Goal: Navigation & Orientation: Find specific page/section

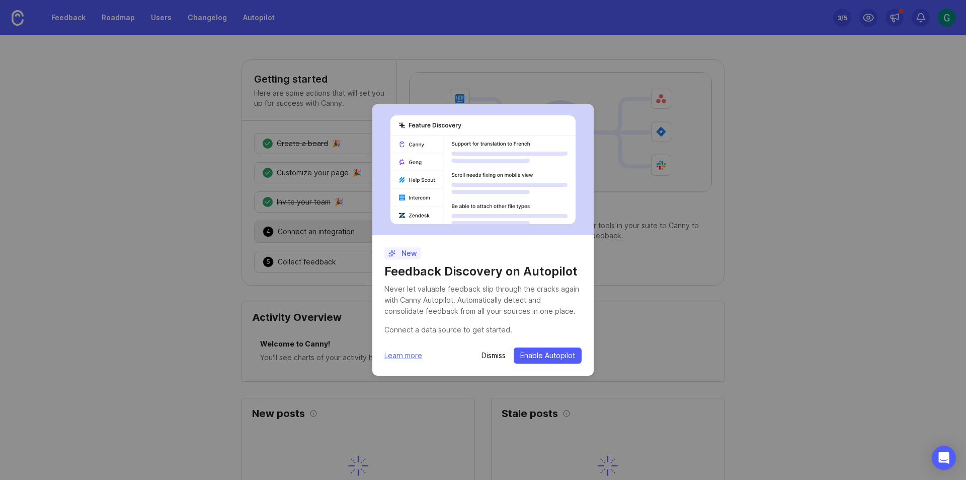
click at [492, 356] on p "Dismiss" at bounding box center [494, 355] width 24 height 10
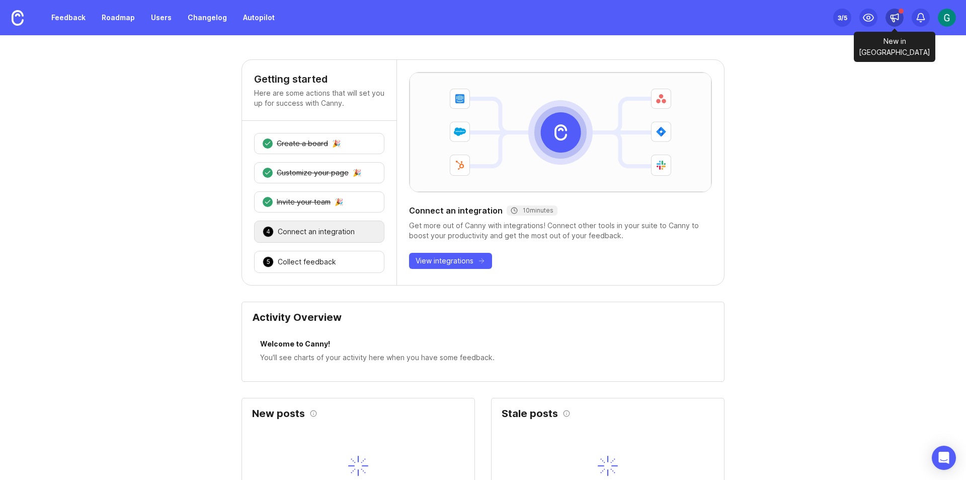
click at [902, 19] on div at bounding box center [895, 18] width 18 height 18
click at [946, 23] on img at bounding box center [947, 18] width 18 height 18
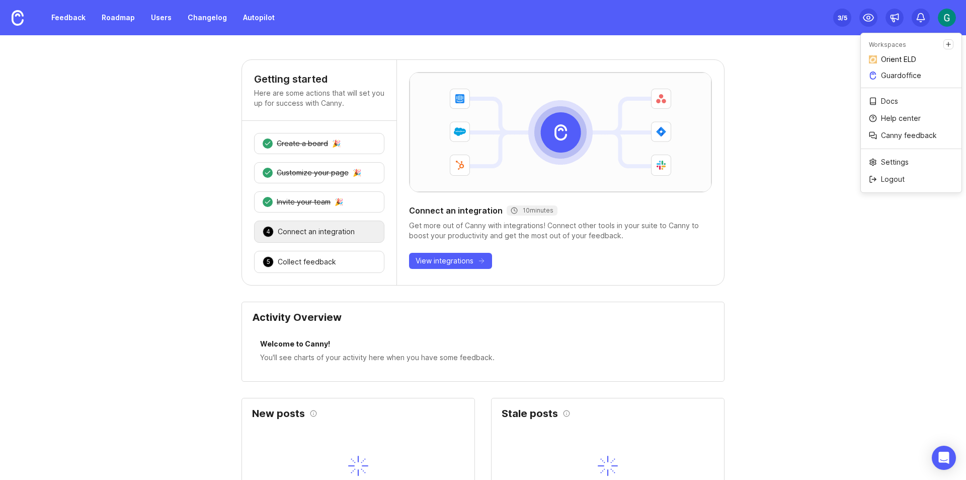
click at [892, 59] on p "Orient ELD" at bounding box center [898, 59] width 35 height 10
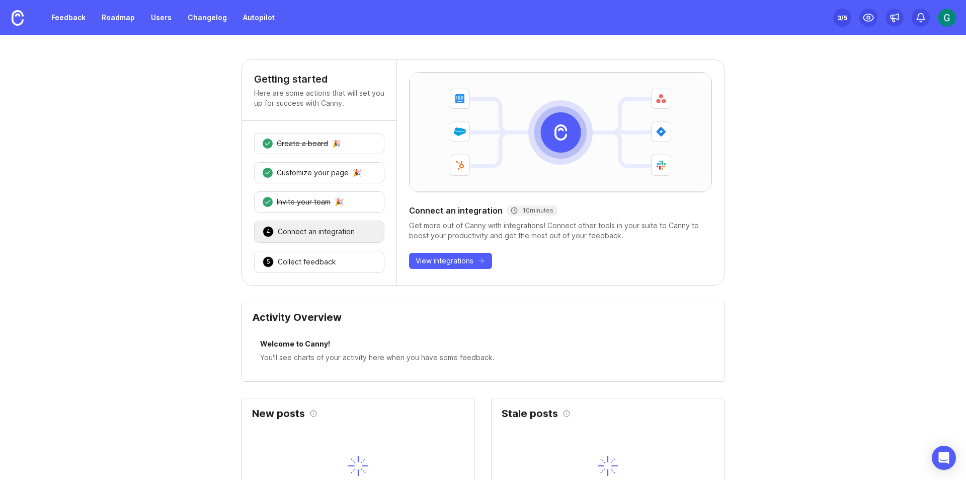
click at [946, 14] on img at bounding box center [947, 18] width 18 height 18
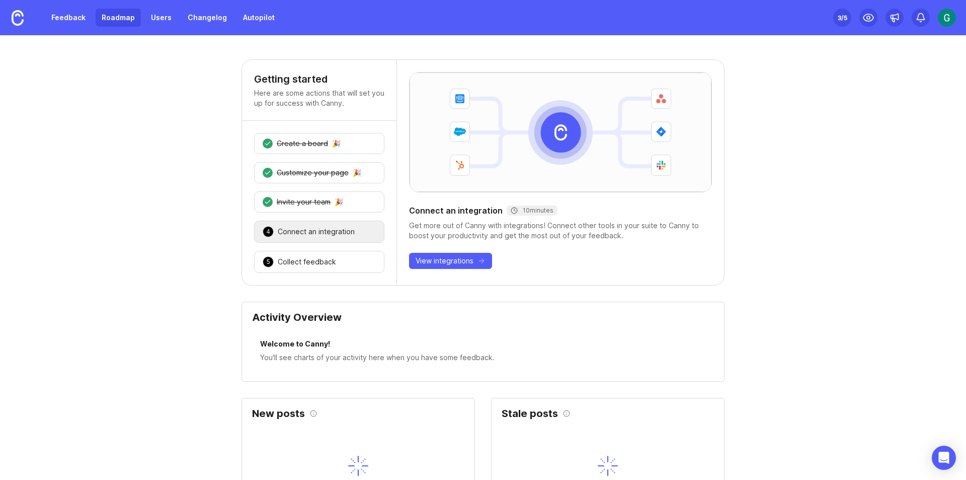
click at [122, 22] on link "Roadmap" at bounding box center [118, 18] width 45 height 18
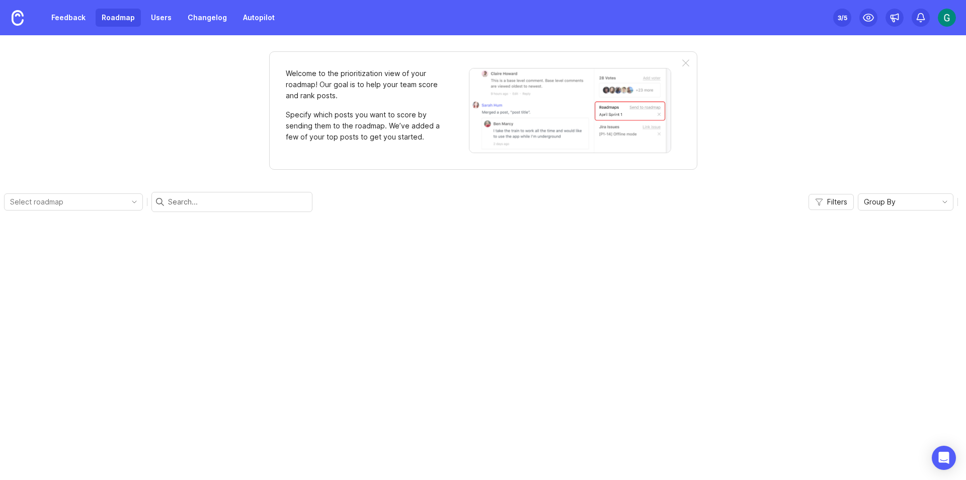
click at [75, 21] on link "Feedback" at bounding box center [68, 18] width 46 height 18
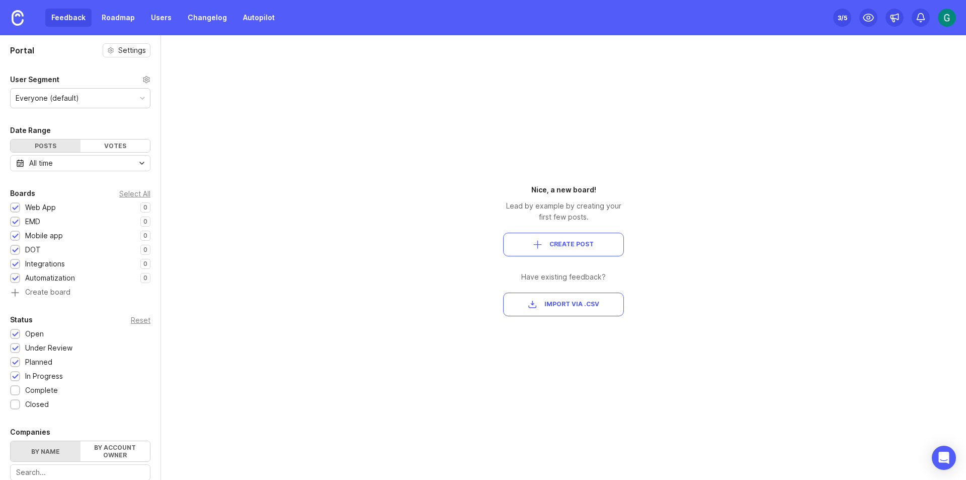
click at [799, 127] on div "Portal Settings User Segment Everyone (default) Date Range Posts Votes All time…" at bounding box center [483, 257] width 966 height 444
